Goal: Task Accomplishment & Management: Use online tool/utility

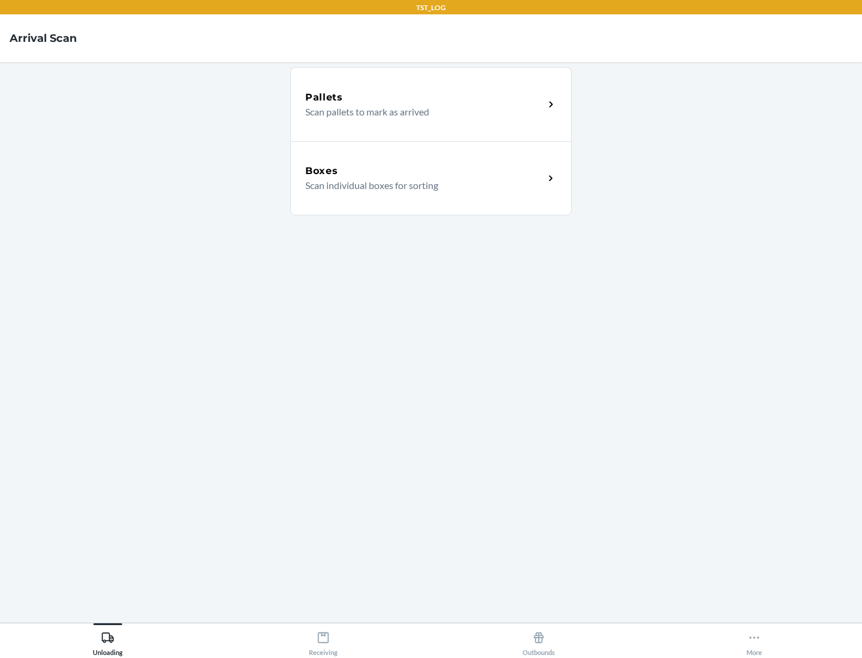
click at [424, 171] on div "Boxes" at bounding box center [424, 171] width 239 height 14
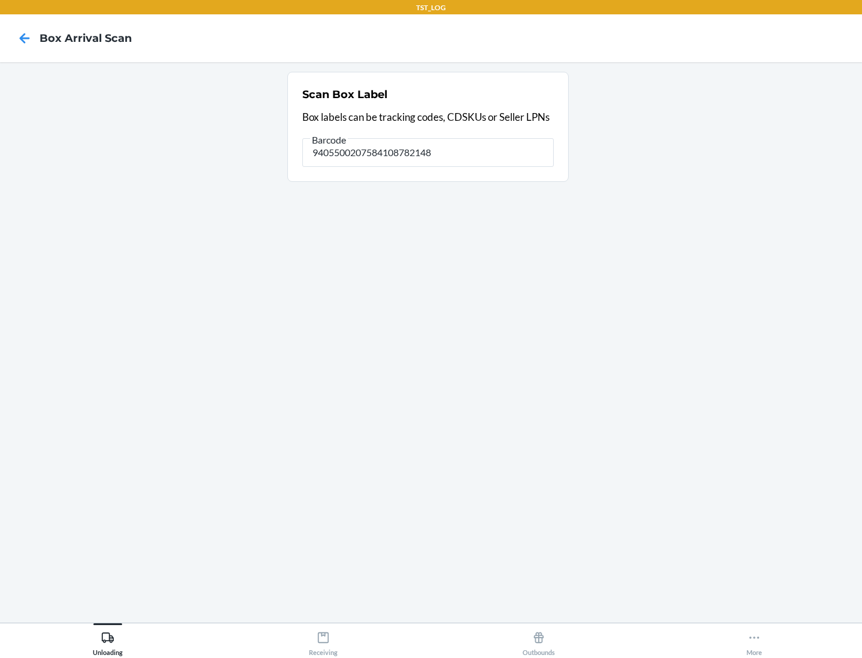
type input "9405500207584108782148"
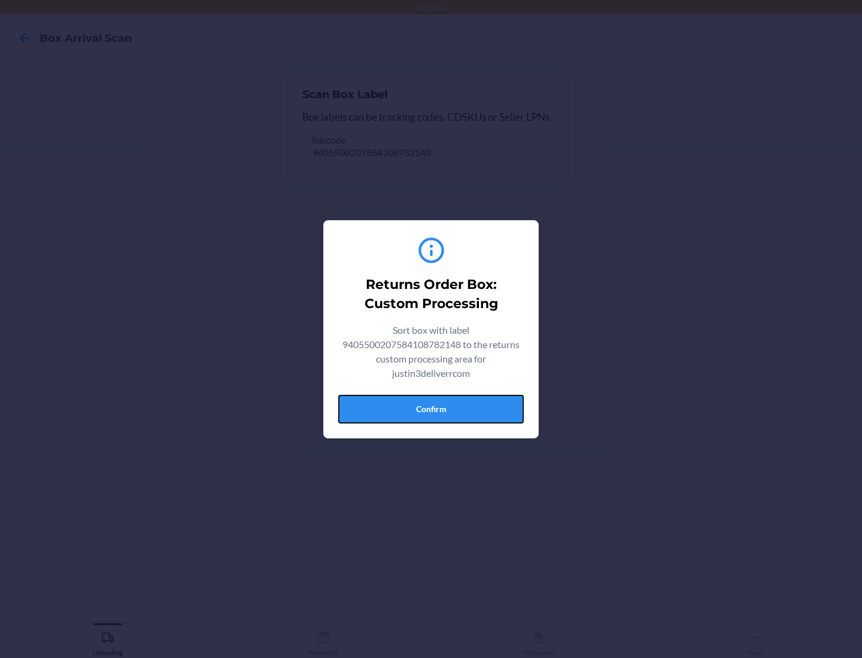
click at [431, 409] on button "Confirm" at bounding box center [430, 409] width 185 height 29
